Goal: Information Seeking & Learning: Check status

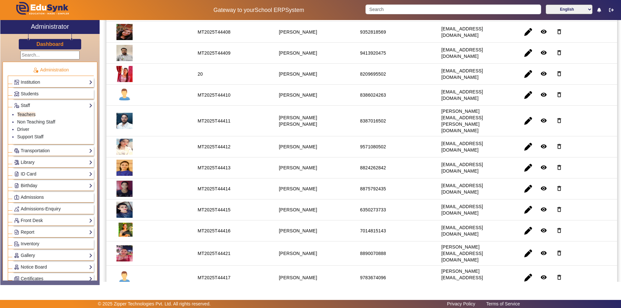
scroll to position [247, 0]
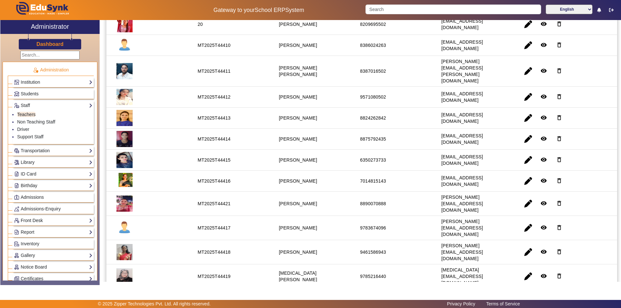
click at [37, 220] on link "Front Desk" at bounding box center [53, 220] width 79 height 7
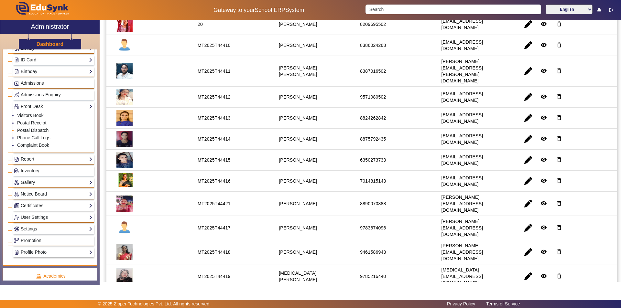
scroll to position [97, 0]
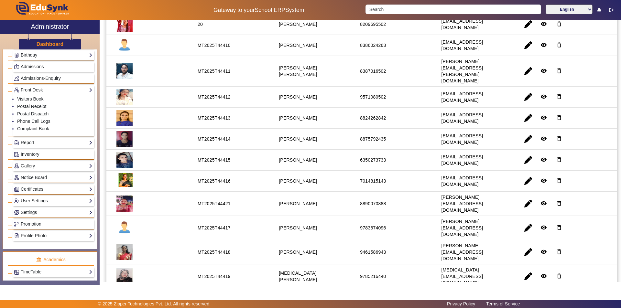
click at [56, 144] on link "Report" at bounding box center [53, 142] width 79 height 7
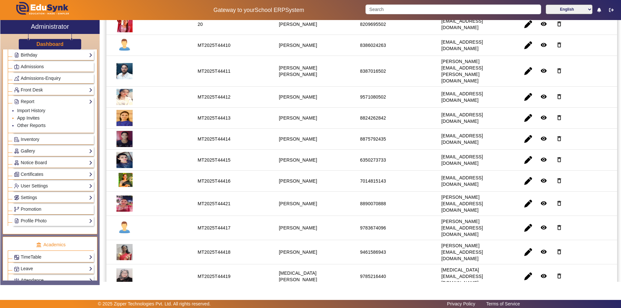
click at [29, 117] on link "App Invites" at bounding box center [28, 117] width 22 height 5
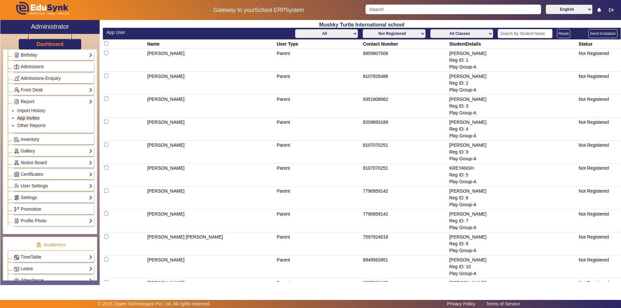
click at [405, 32] on select "Not Registered Registered" at bounding box center [394, 33] width 63 height 9
click at [363, 29] on select "Not Registered Registered" at bounding box center [394, 33] width 63 height 9
click at [326, 32] on select "All Teacher Parent Driver Support Staff" at bounding box center [326, 33] width 63 height 9
select select "Teacher"
click at [295, 29] on select "All Teacher Parent Driver Support Staff" at bounding box center [326, 33] width 63 height 9
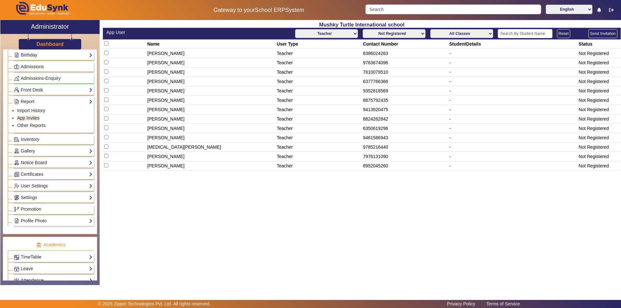
click at [407, 33] on select "Not Registered Registered" at bounding box center [394, 33] width 63 height 9
select select "registered"
click at [364, 29] on select "Not Registered Registered" at bounding box center [394, 33] width 63 height 9
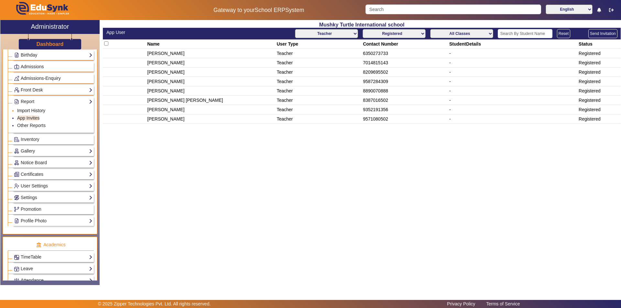
click at [35, 110] on link "Import History" at bounding box center [31, 110] width 28 height 5
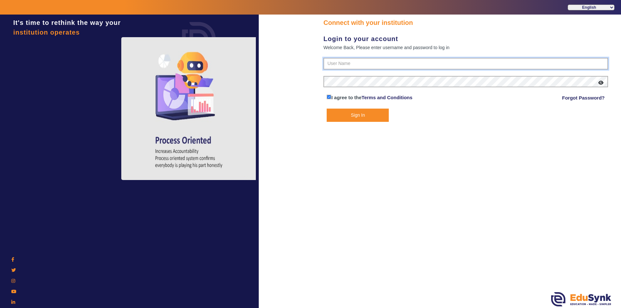
type input "9950605811"
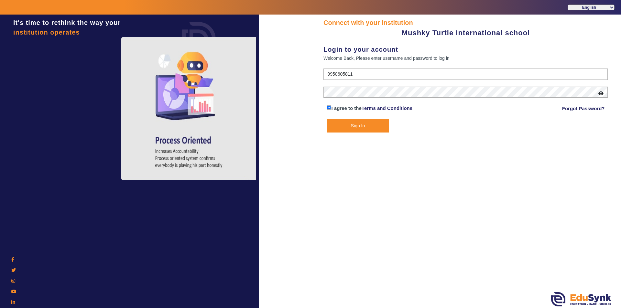
click at [354, 126] on button "Sign In" at bounding box center [358, 125] width 62 height 13
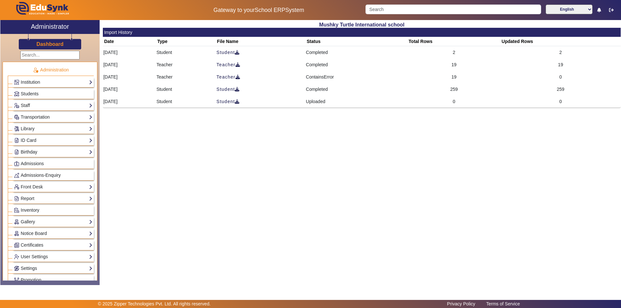
click at [340, 78] on td "ContainsError" at bounding box center [357, 77] width 102 height 12
click at [240, 77] on span "Teacher" at bounding box center [228, 77] width 24 height 7
click at [30, 105] on link "Staff" at bounding box center [53, 105] width 79 height 7
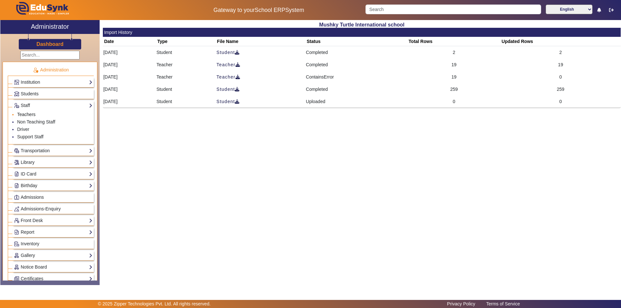
click at [30, 115] on link "Teachers" at bounding box center [26, 114] width 18 height 5
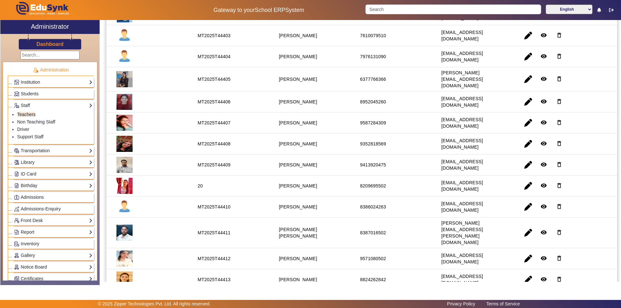
scroll to position [53, 0]
